Goal: Complete application form

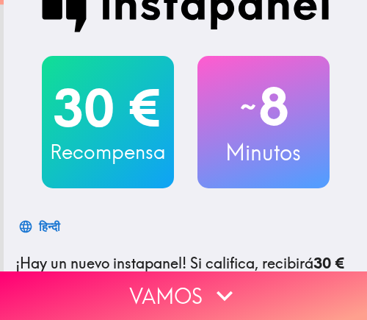
scroll to position [220, 0]
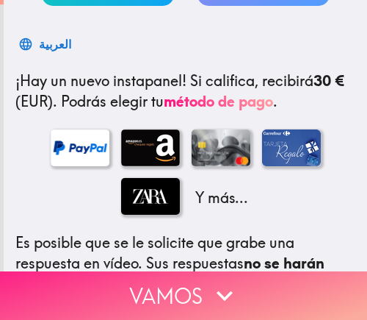
click at [245, 292] on button "Vamos" at bounding box center [183, 295] width 367 height 48
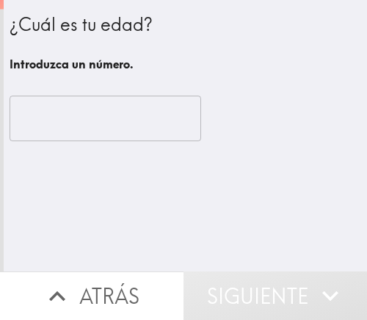
click at [43, 115] on input "number" at bounding box center [106, 119] width 192 height 46
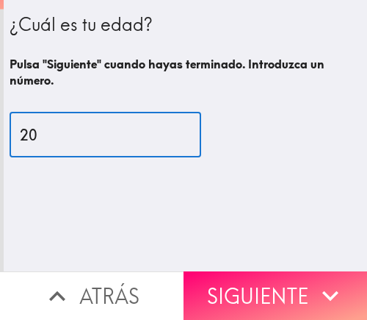
drag, startPoint x: 78, startPoint y: 133, endPoint x: -76, endPoint y: 133, distance: 154.3
click at [0, 0] on html "¿Cuál es tu edad? Pulsa "Siguiente" cuando hayas terminado. Introduzca un númer…" at bounding box center [183, 0] width 367 height 0
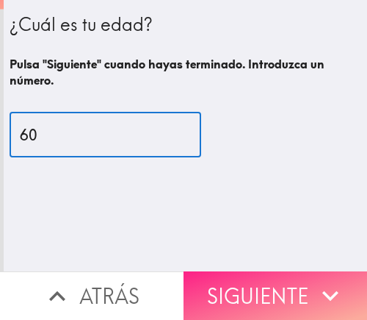
type input "60"
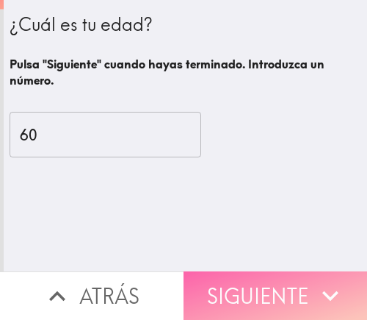
click at [260, 279] on button "Siguiente" at bounding box center [276, 295] width 184 height 48
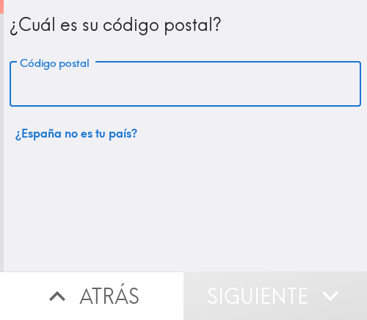
click at [101, 65] on input "Código postal" at bounding box center [186, 85] width 352 height 46
paste input "03559"
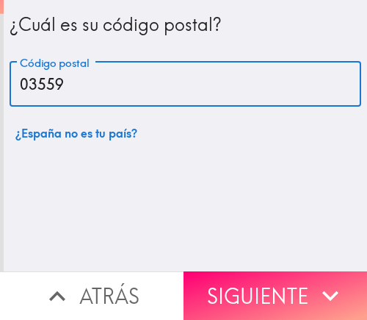
type input "03559"
click at [234, 248] on div "¿Cuál es su código postal? Código postal 03559 Código postal ¿España no es tu p…" at bounding box center [186, 135] width 364 height 271
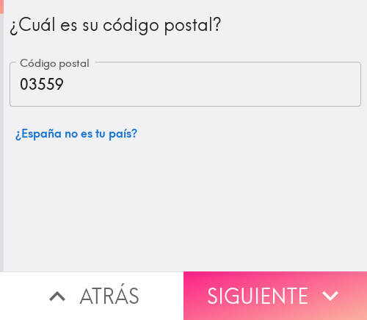
click at [237, 273] on button "Siguiente" at bounding box center [276, 295] width 184 height 48
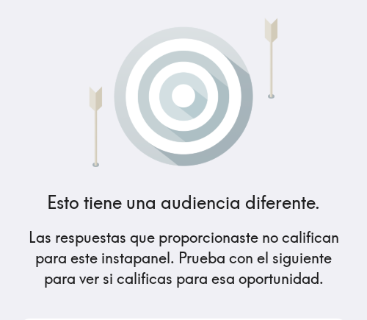
drag, startPoint x: 211, startPoint y: 126, endPoint x: 326, endPoint y: 35, distance: 146.4
click at [213, 126] on img at bounding box center [184, 89] width 262 height 155
